Goal: Task Accomplishment & Management: Use online tool/utility

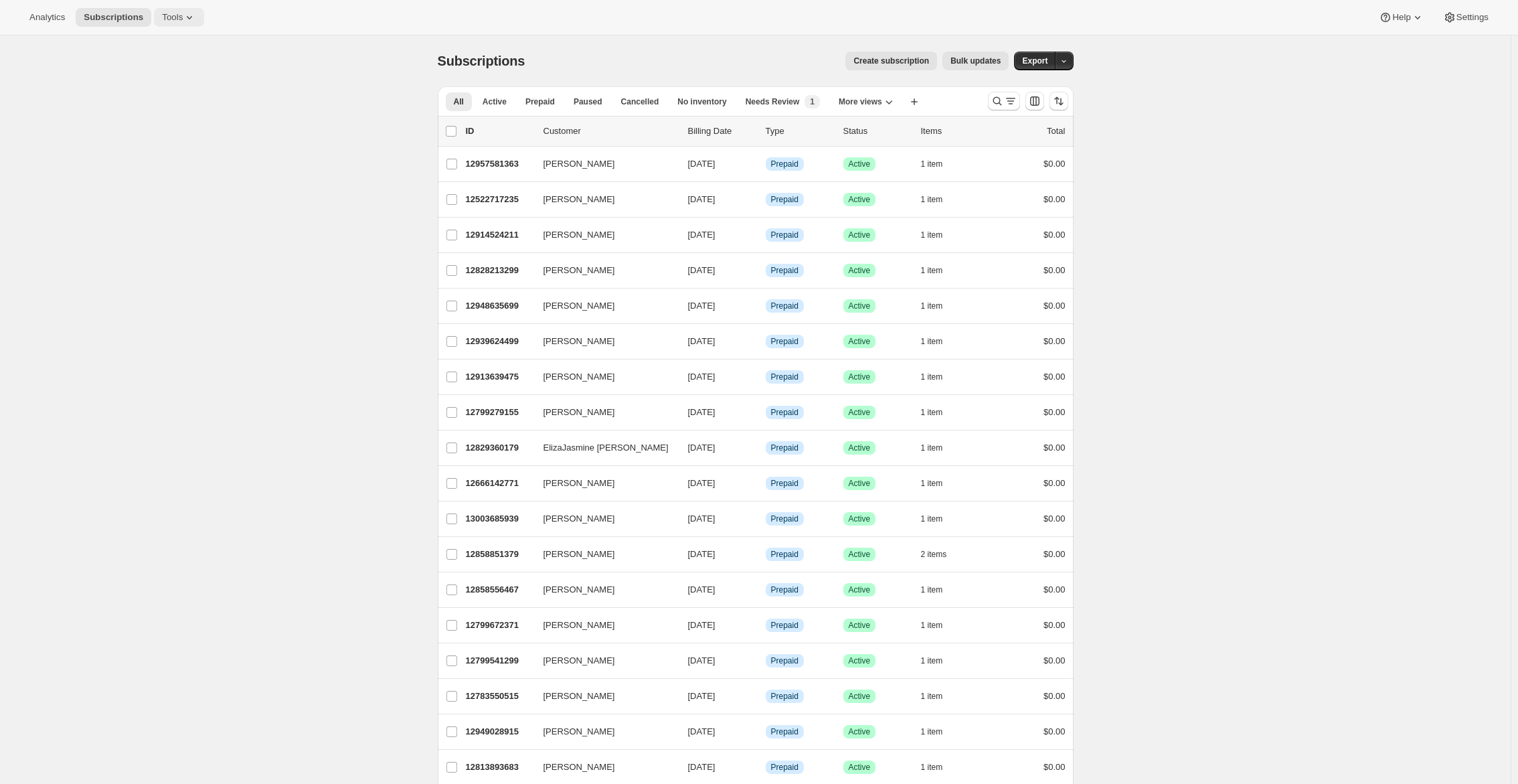
click at [180, 20] on span "Tools" at bounding box center [172, 17] width 20 height 11
click at [182, 37] on button "Subscription Plans" at bounding box center [180, 45] width 144 height 21
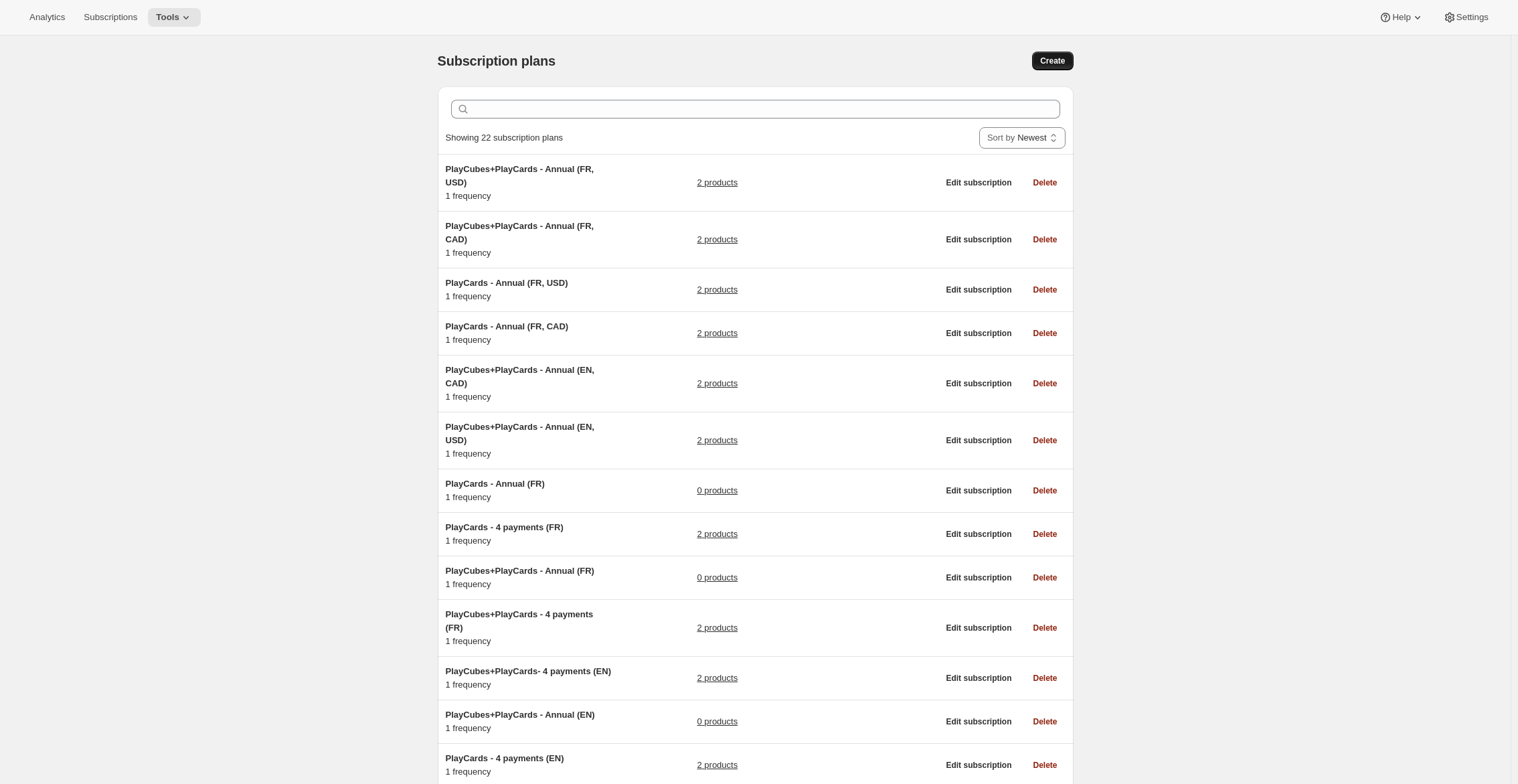
click at [1065, 58] on span "Create" at bounding box center [1052, 61] width 25 height 11
select select "WEEK"
select select "MONTH"
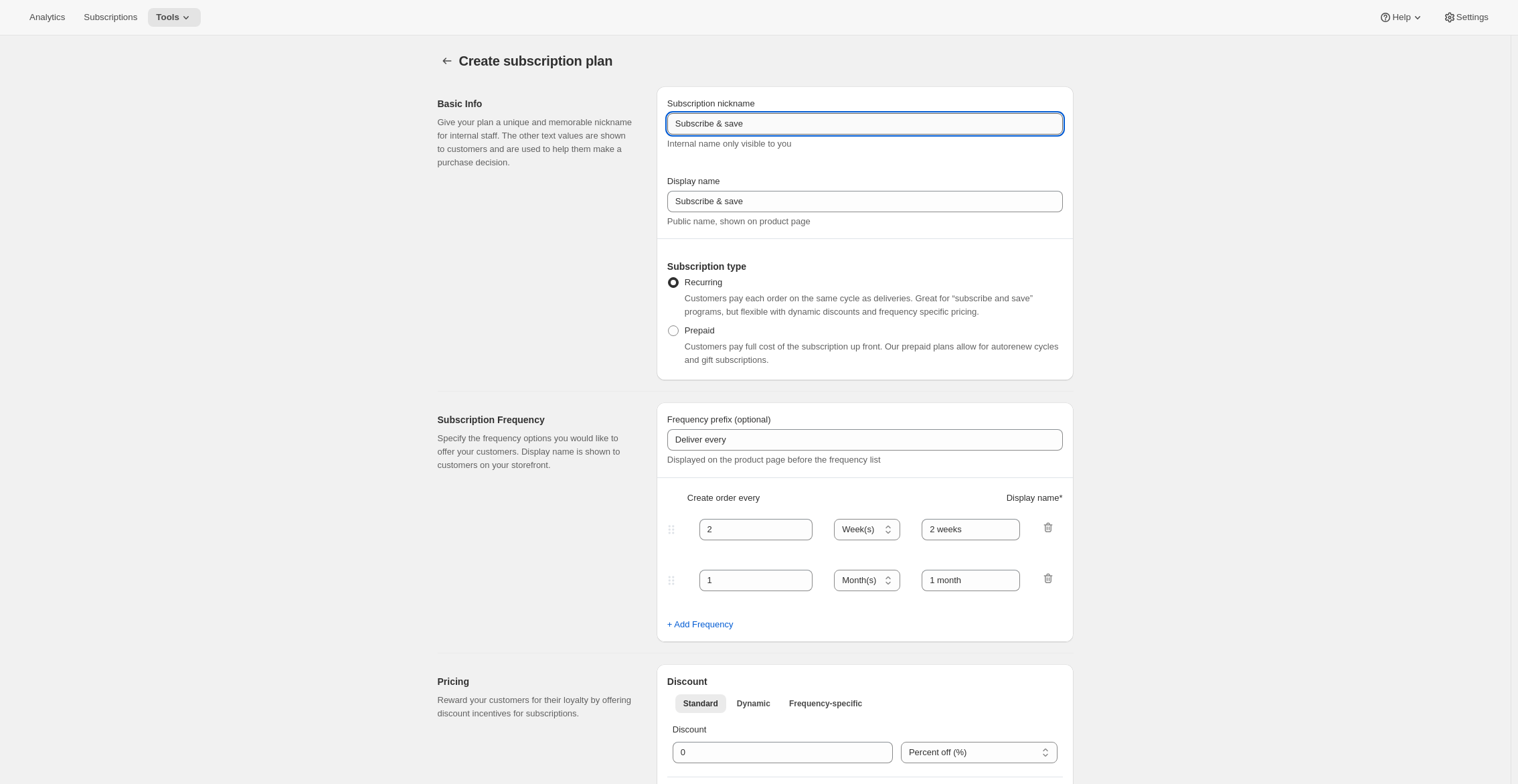
click at [955, 126] on input "Subscribe & save" at bounding box center [865, 124] width 396 height 21
click at [944, 120] on input "Subscribe & save" at bounding box center [865, 124] width 396 height 21
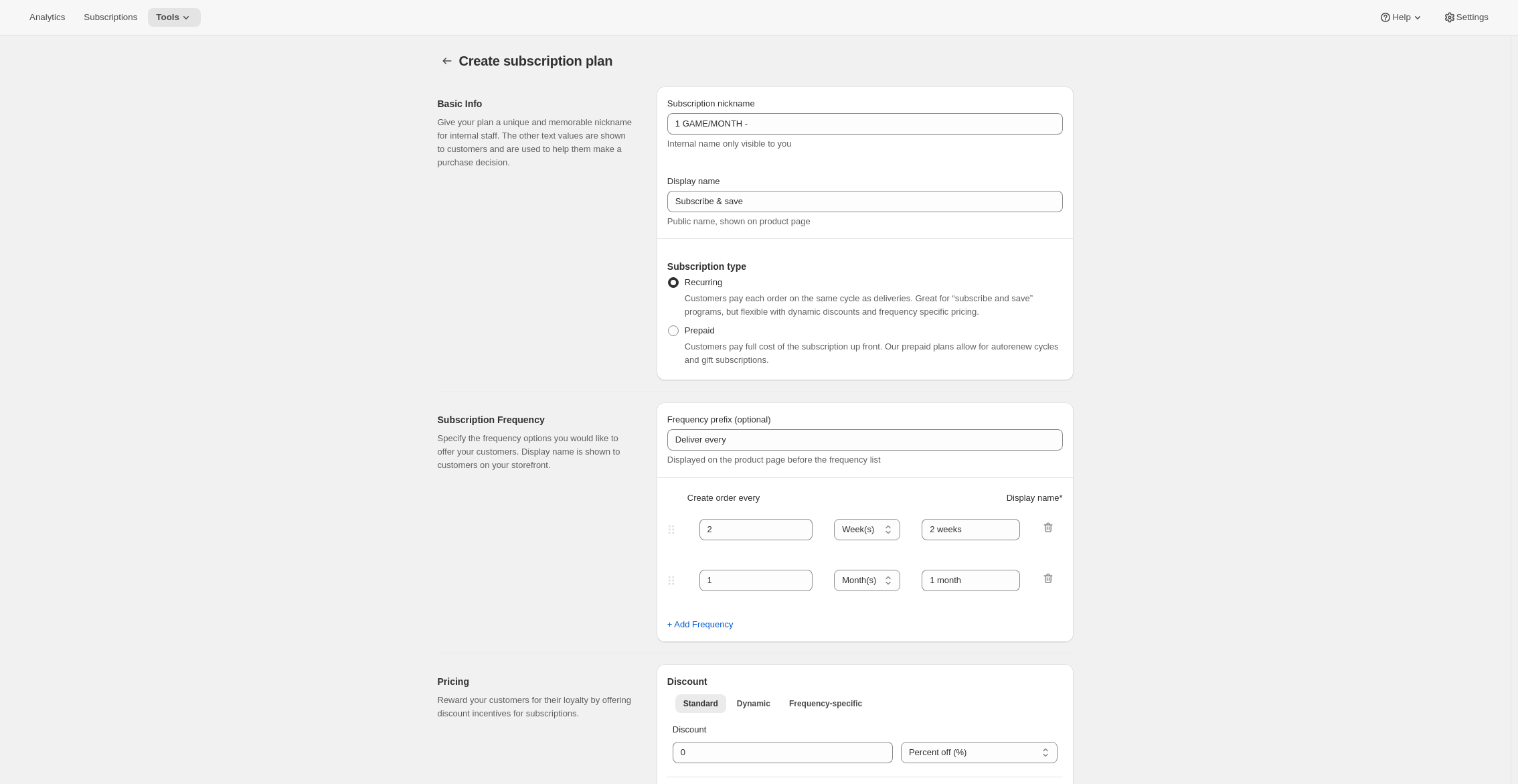
type input "Subscribe & save"
